Goal: Book appointment/travel/reservation

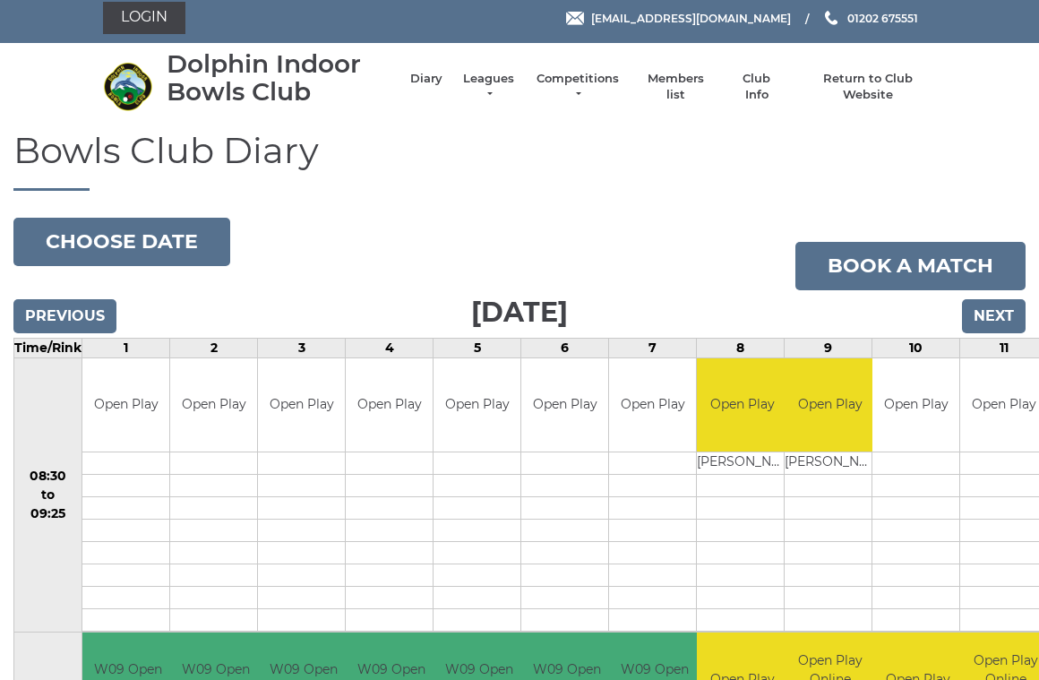
scroll to position [6, 0]
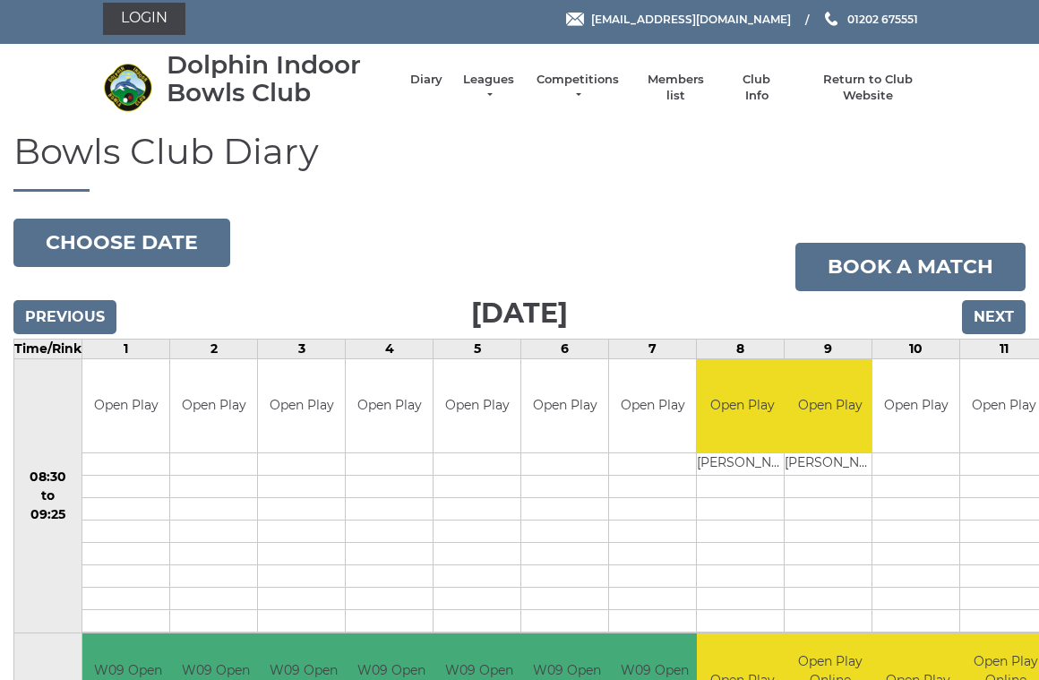
click at [998, 310] on input "Next" at bounding box center [994, 317] width 64 height 34
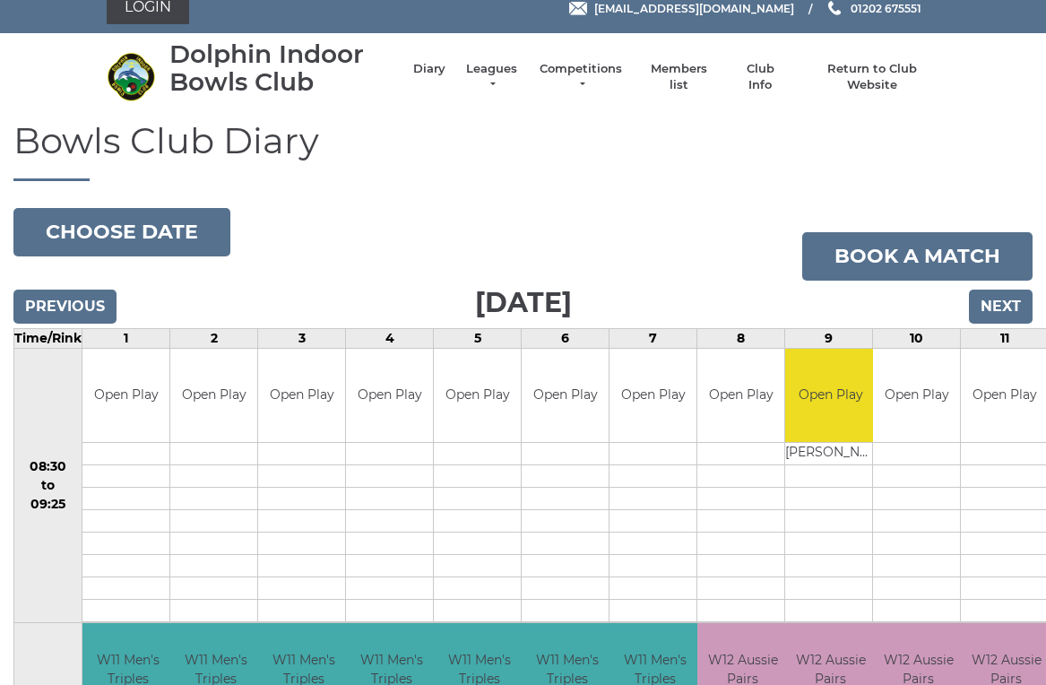
scroll to position [16, 0]
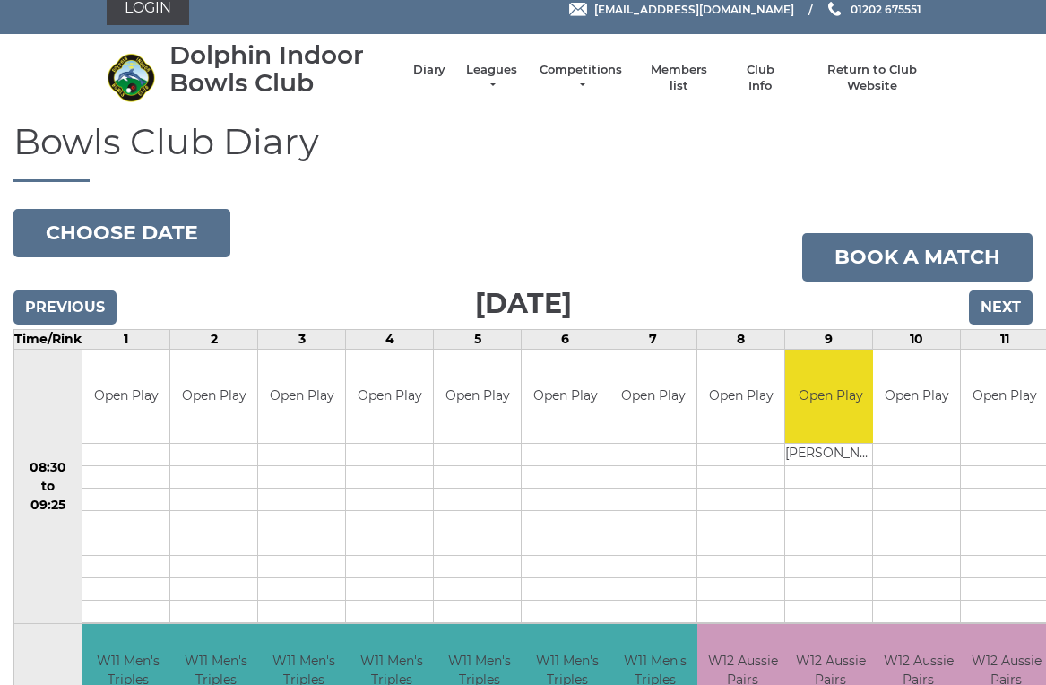
click at [999, 305] on input "Next" at bounding box center [1001, 307] width 64 height 34
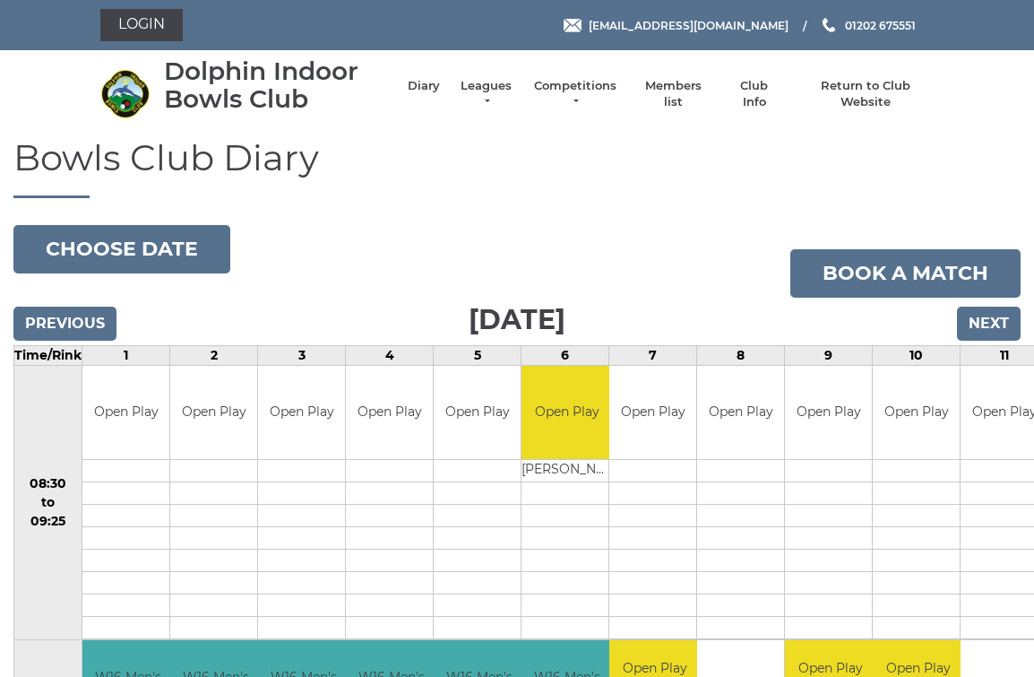
scroll to position [6, 0]
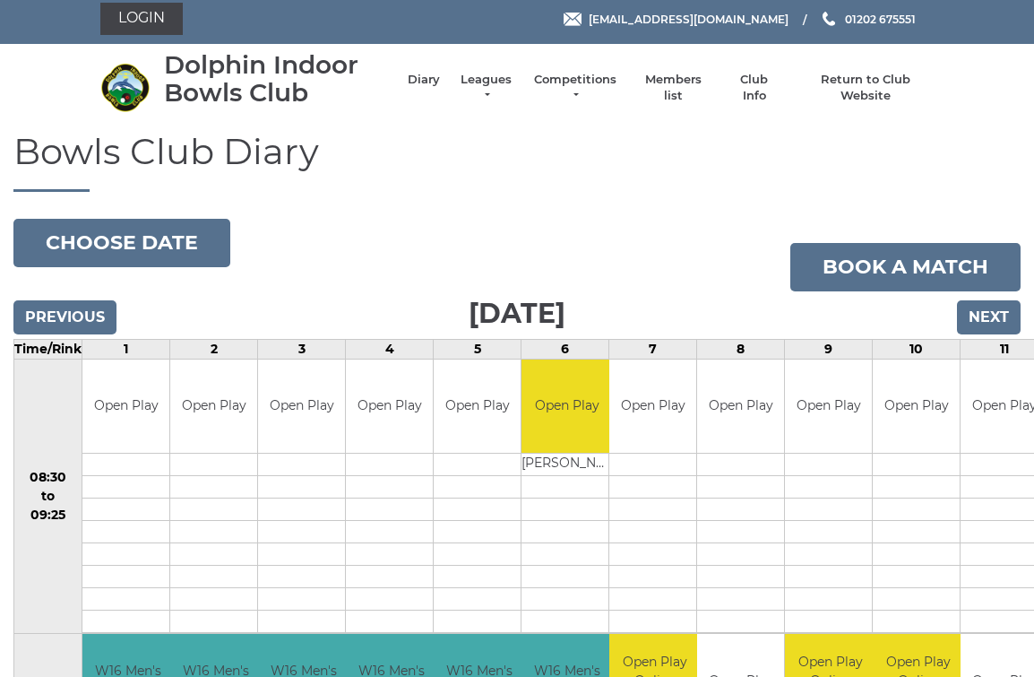
click at [989, 316] on input "Next" at bounding box center [989, 317] width 64 height 34
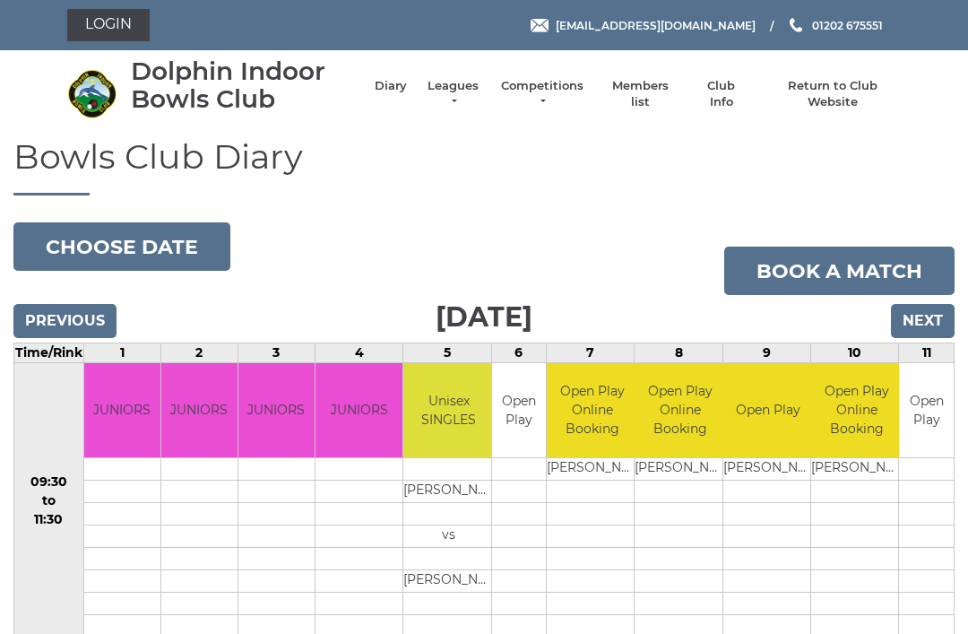
click at [922, 315] on input "Next" at bounding box center [923, 321] width 64 height 34
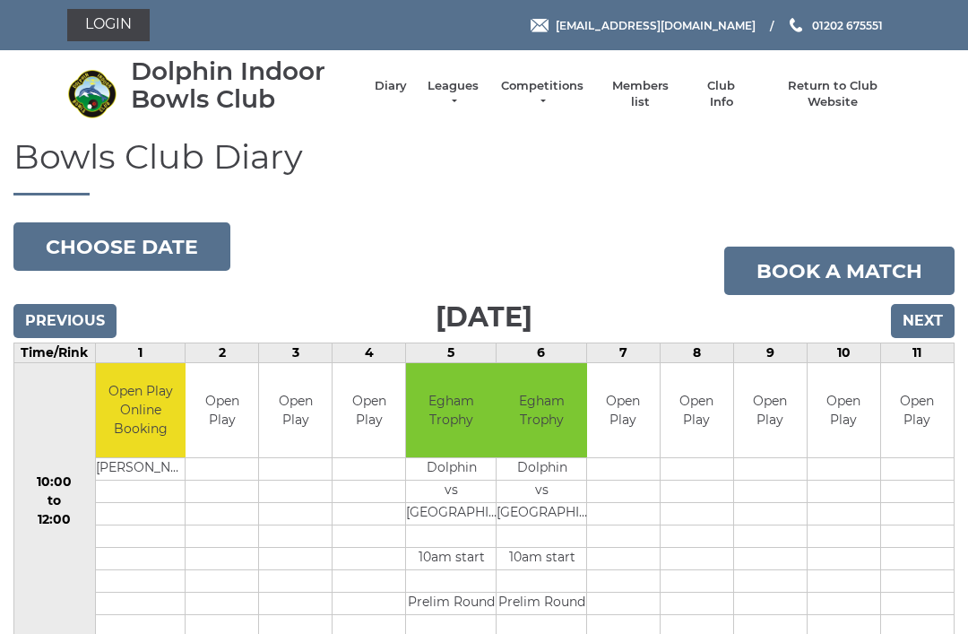
click at [925, 321] on input "Next" at bounding box center [923, 321] width 64 height 34
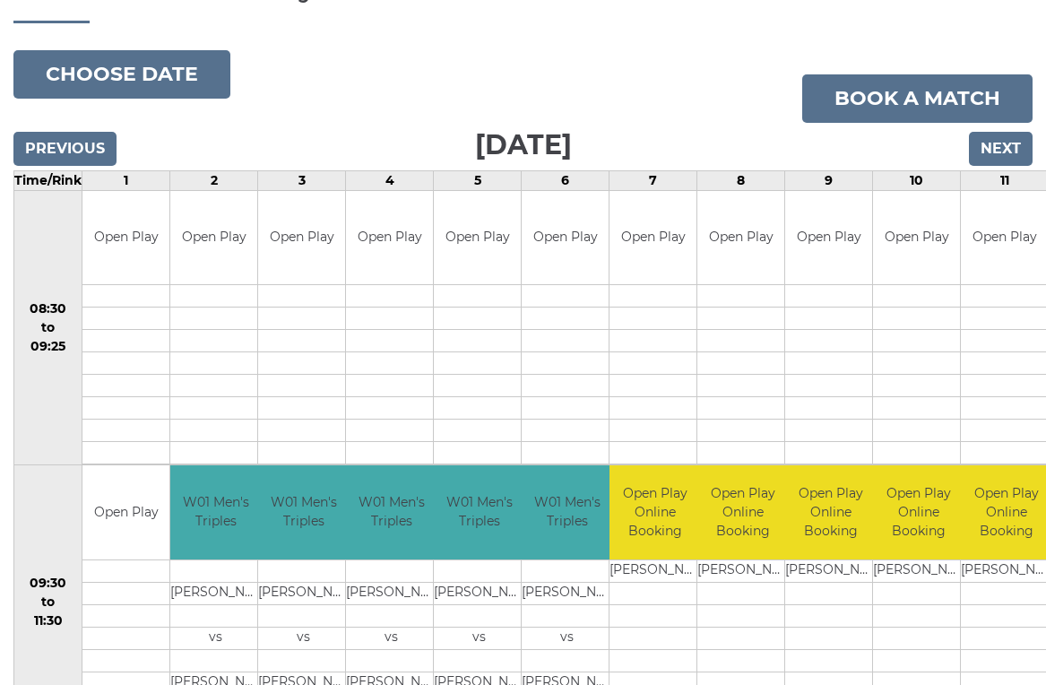
scroll to position [173, 0]
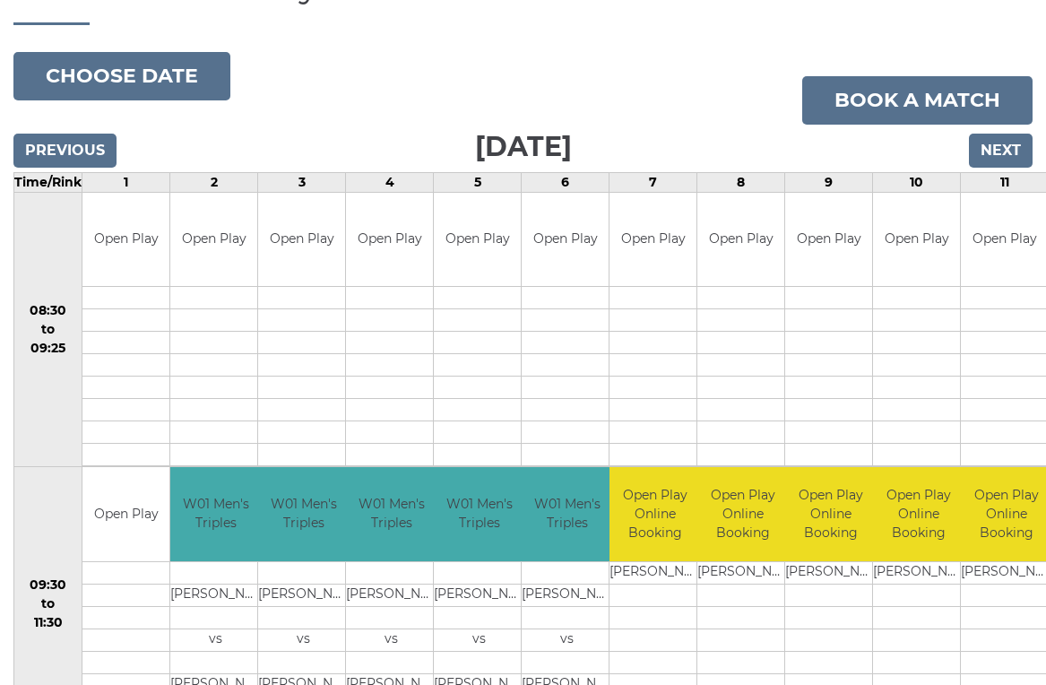
click at [996, 156] on input "Next" at bounding box center [1001, 151] width 64 height 34
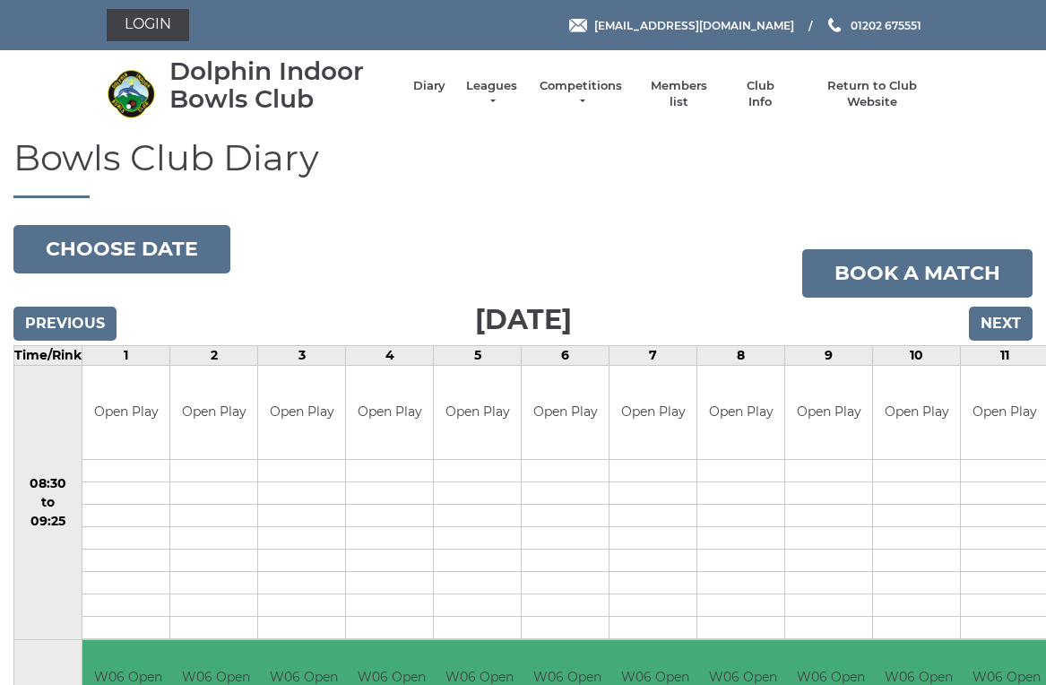
click at [999, 321] on input "Next" at bounding box center [1001, 323] width 64 height 34
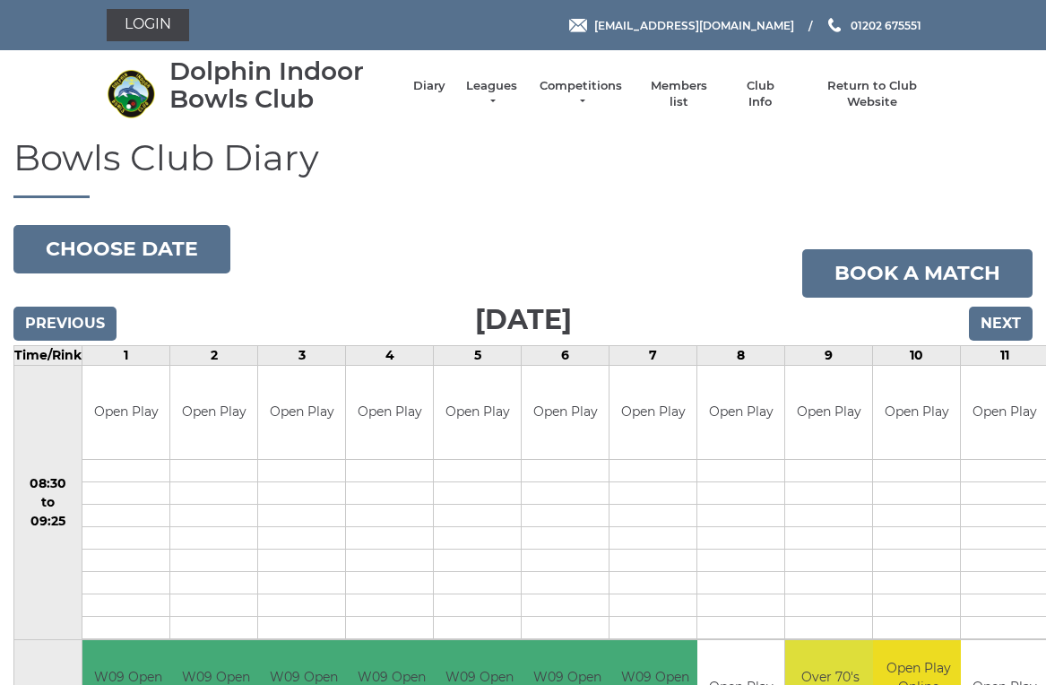
click at [1000, 323] on input "Next" at bounding box center [1001, 323] width 64 height 34
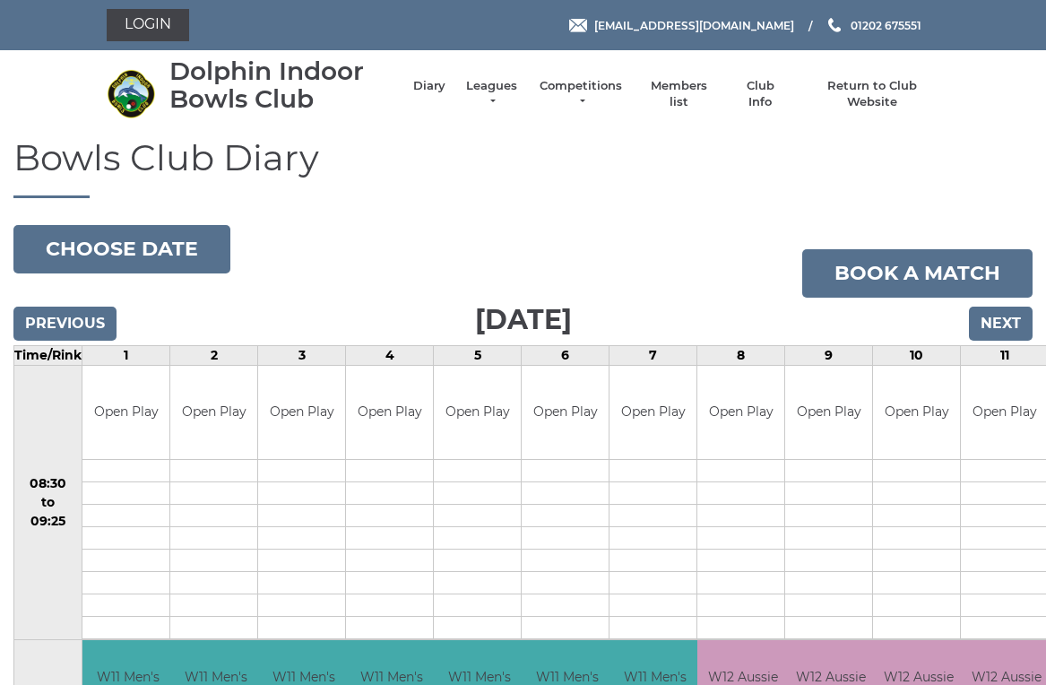
click at [1003, 328] on input "Next" at bounding box center [1001, 323] width 64 height 34
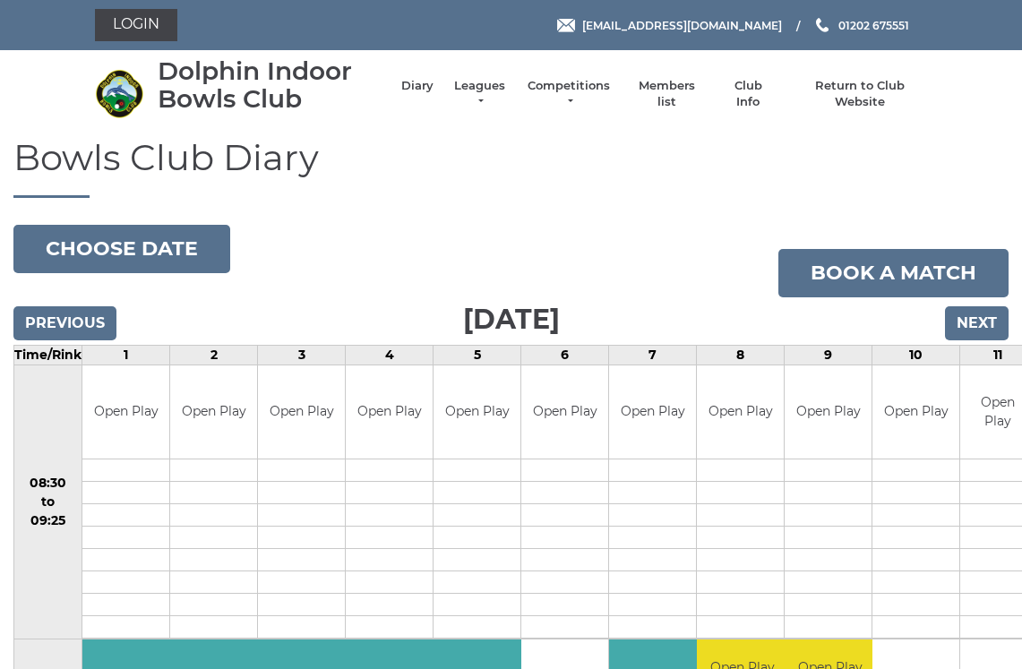
click at [976, 323] on input "Next" at bounding box center [977, 323] width 64 height 34
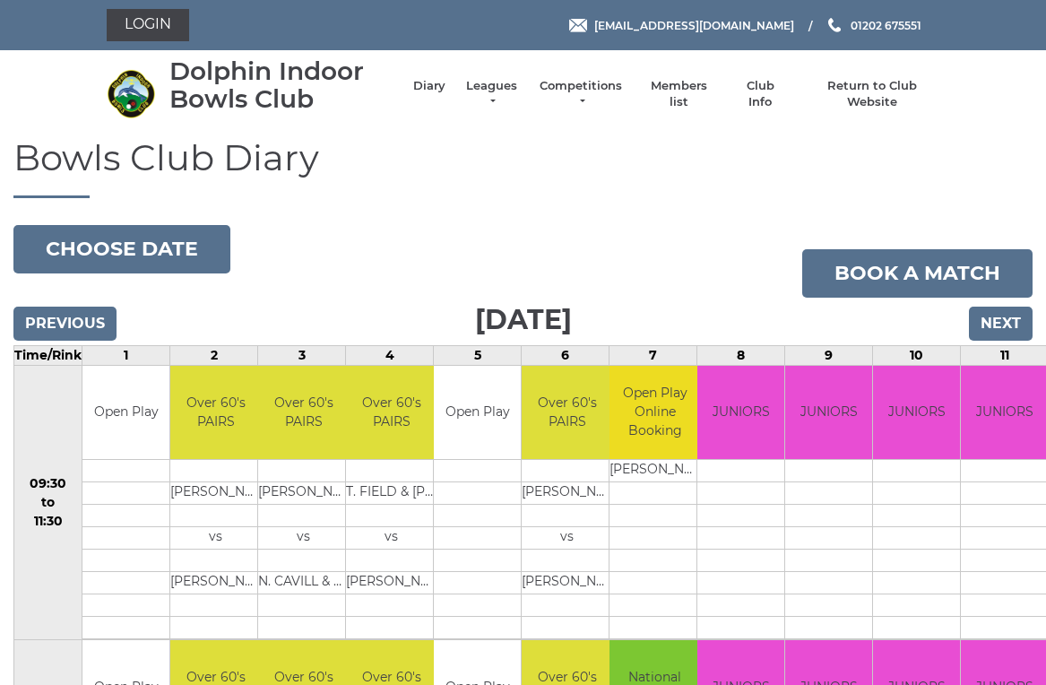
scroll to position [7, 0]
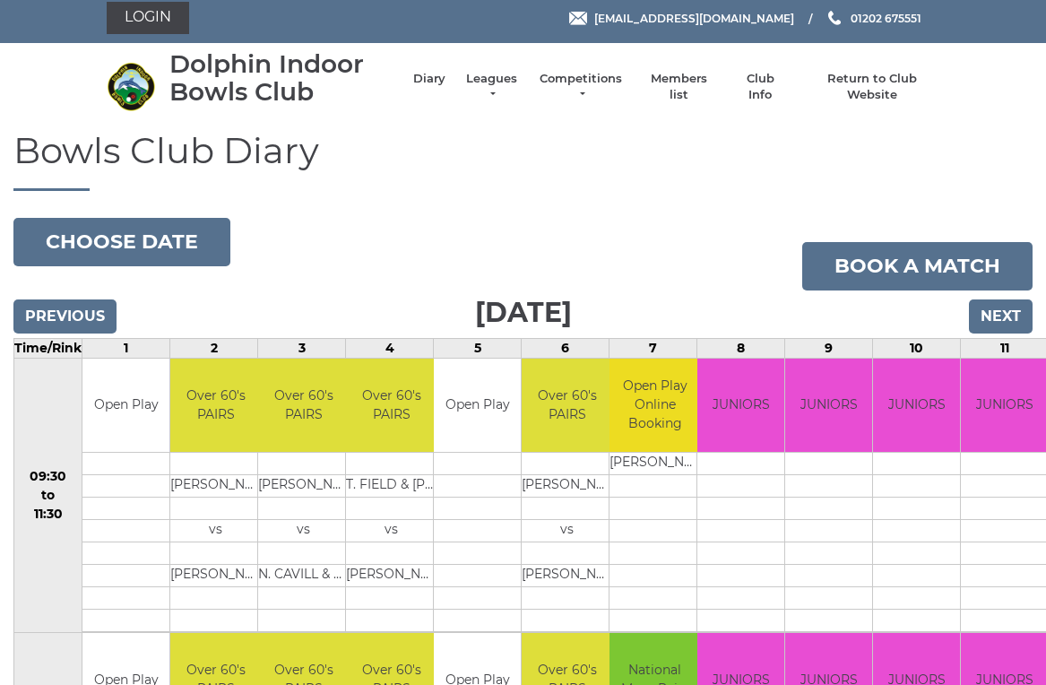
click at [994, 318] on input "Next" at bounding box center [1001, 316] width 64 height 34
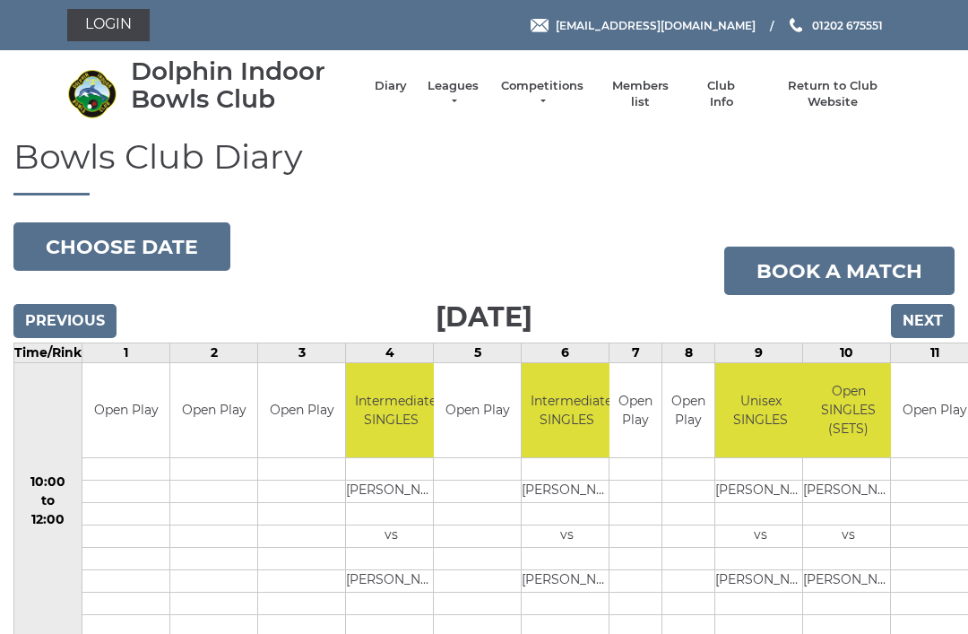
click at [921, 315] on input "Next" at bounding box center [923, 321] width 64 height 34
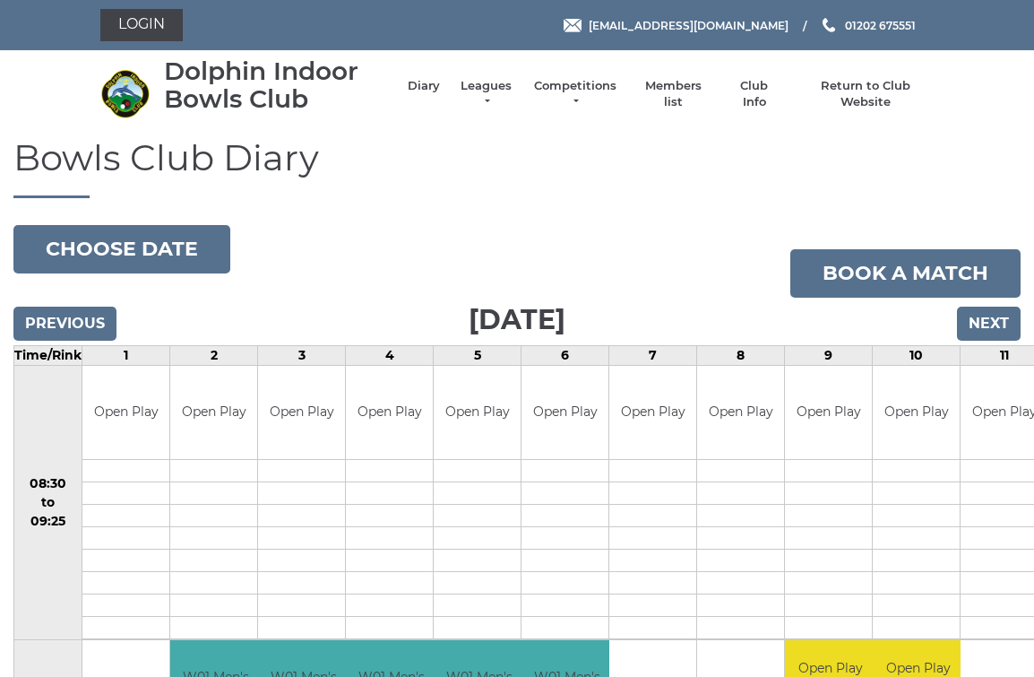
click at [989, 323] on input "Next" at bounding box center [989, 323] width 64 height 34
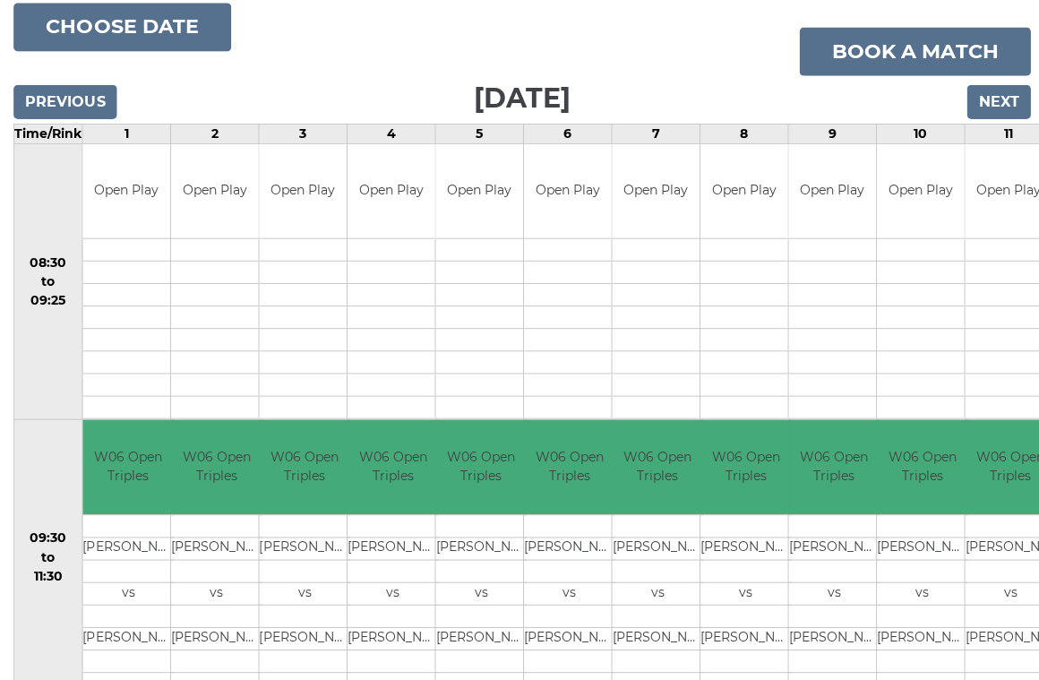
scroll to position [221, 0]
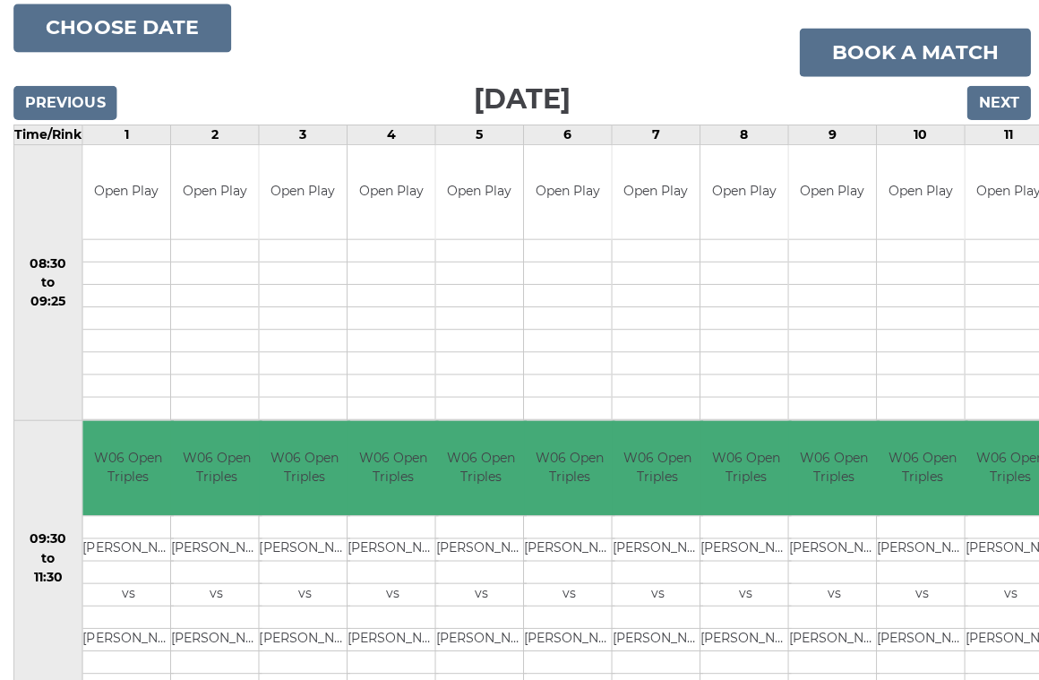
click at [992, 91] on input "Next" at bounding box center [994, 102] width 64 height 34
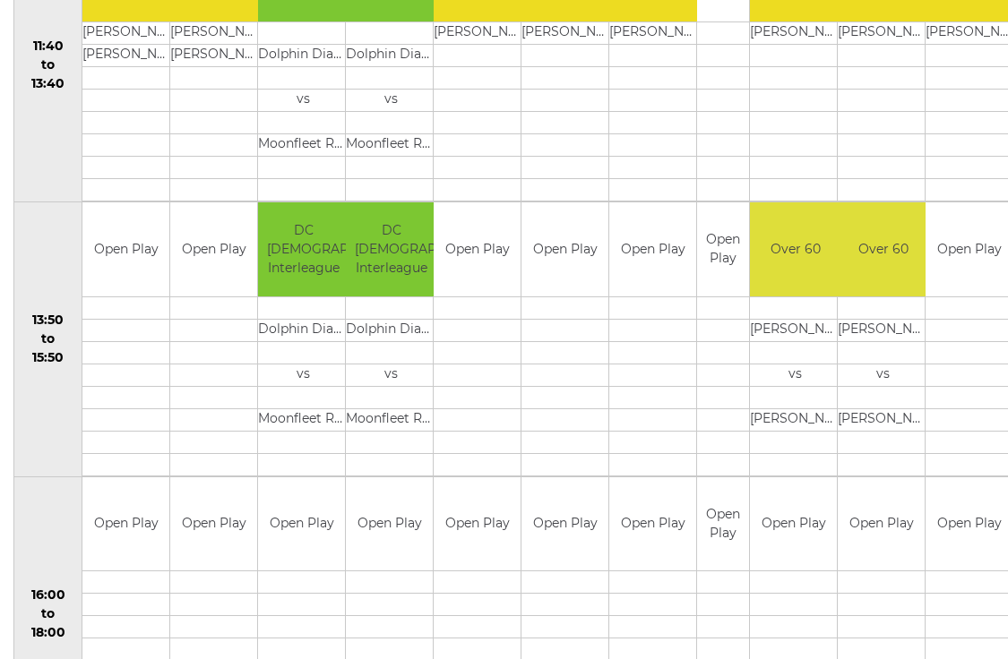
scroll to position [1078, 0]
